Goal: Download file/media

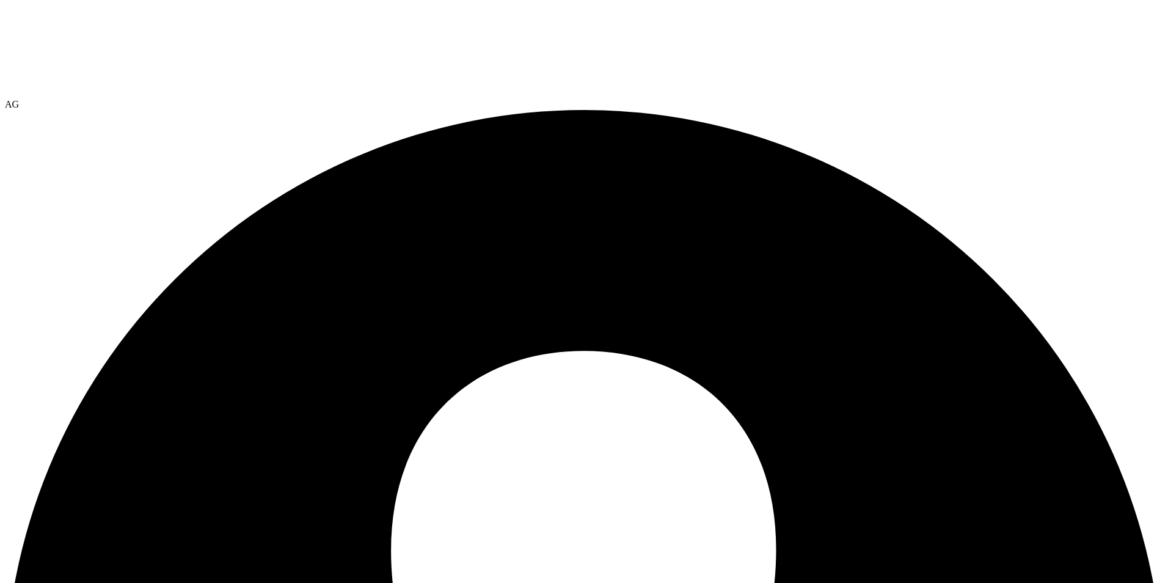
select select "USEast"
select select "USD"
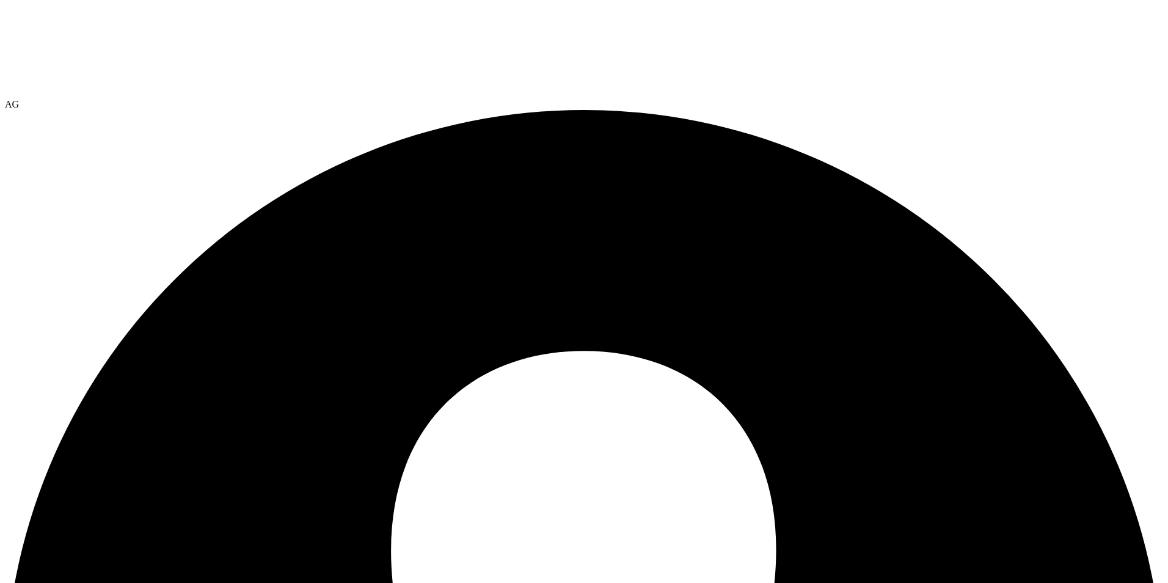
select select "USEast"
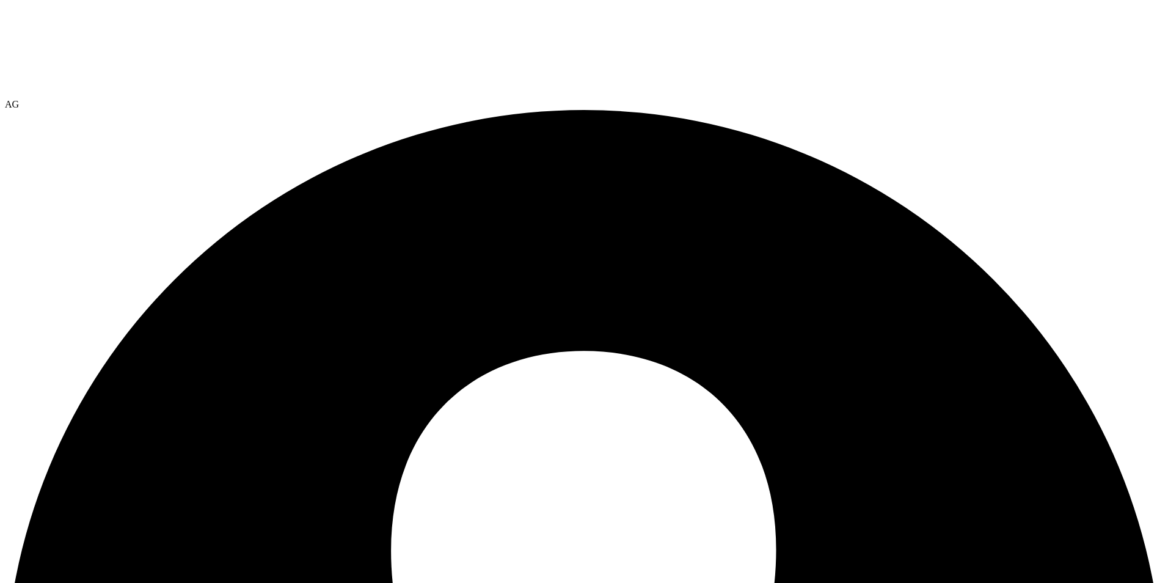
select select "USD"
